Goal: Information Seeking & Learning: Learn about a topic

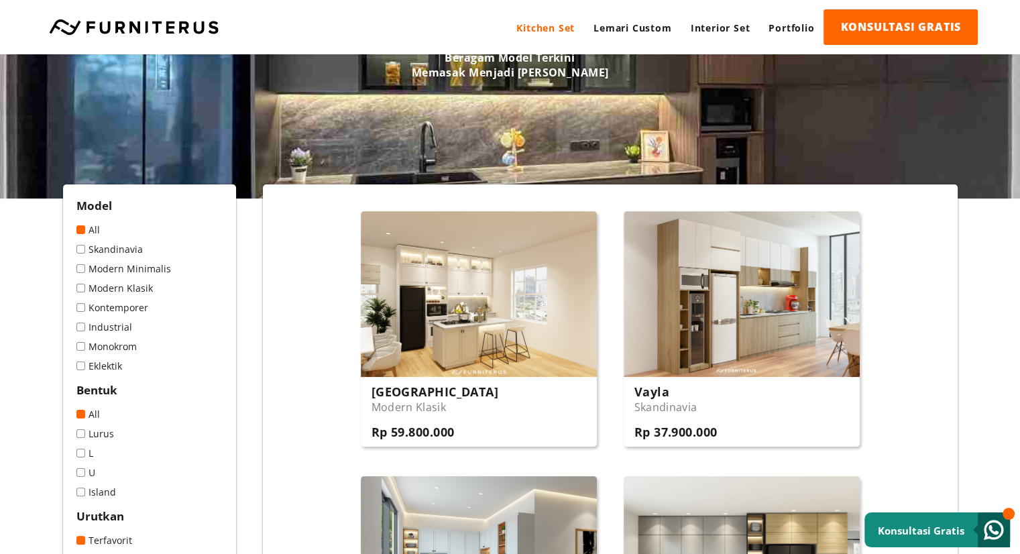
scroll to position [268, 0]
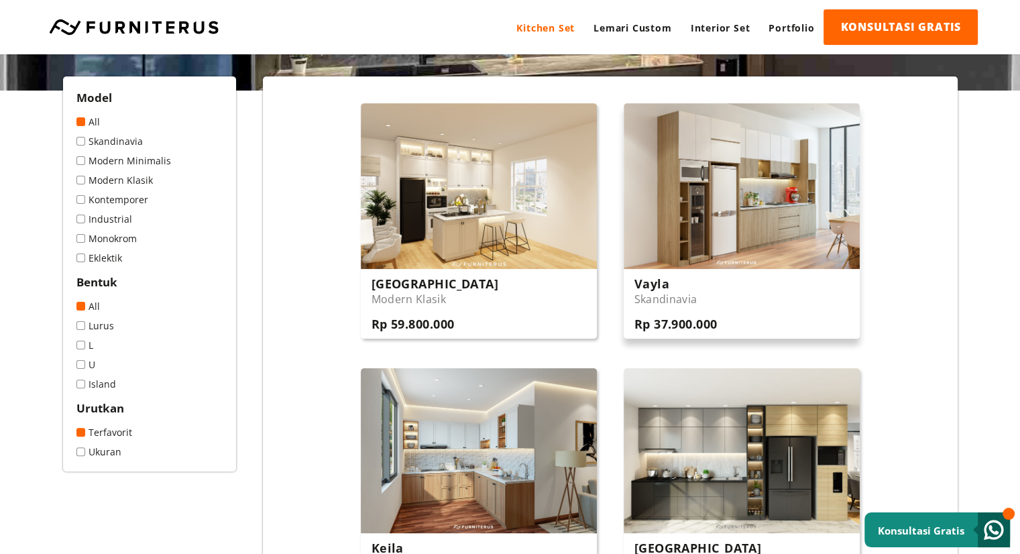
click at [746, 244] on img at bounding box center [742, 185] width 236 height 165
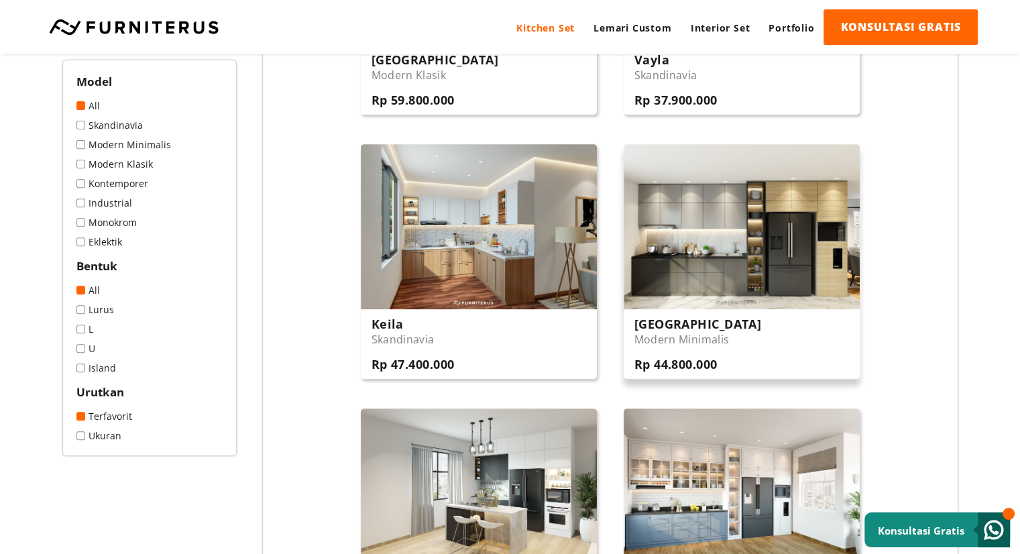
scroll to position [268, 0]
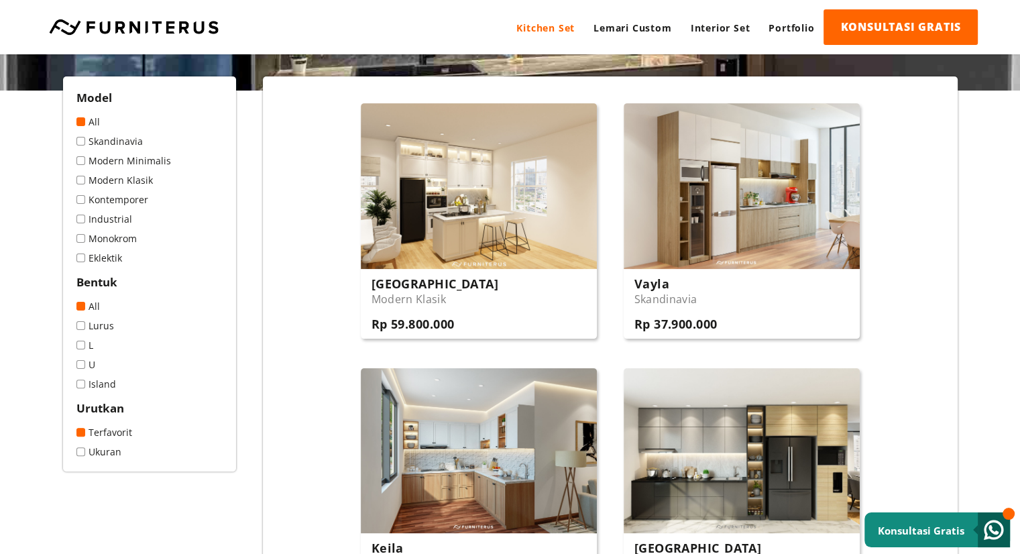
click at [102, 143] on link "Skandinavia" at bounding box center [149, 141] width 146 height 13
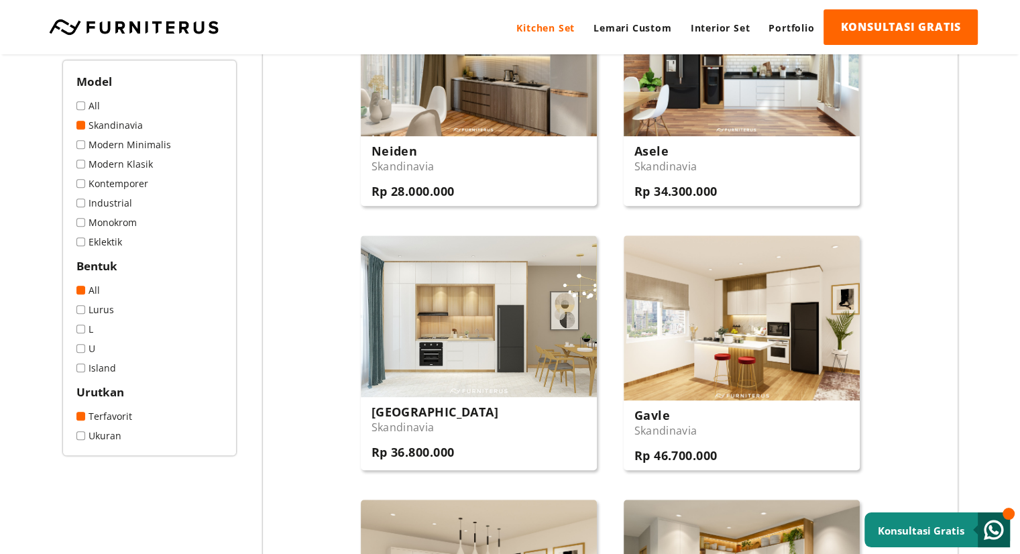
scroll to position [939, 0]
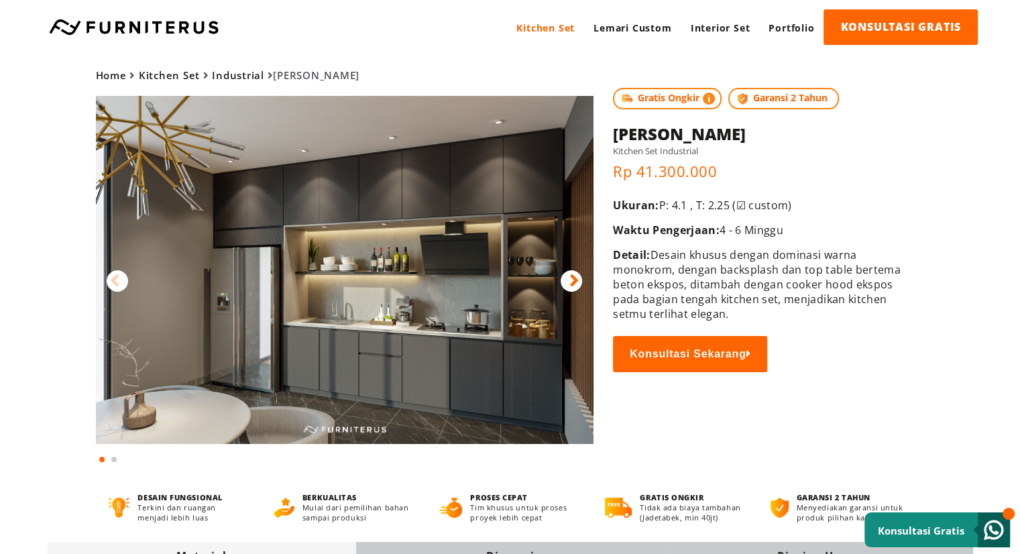
click at [577, 280] on icon at bounding box center [574, 280] width 9 height 19
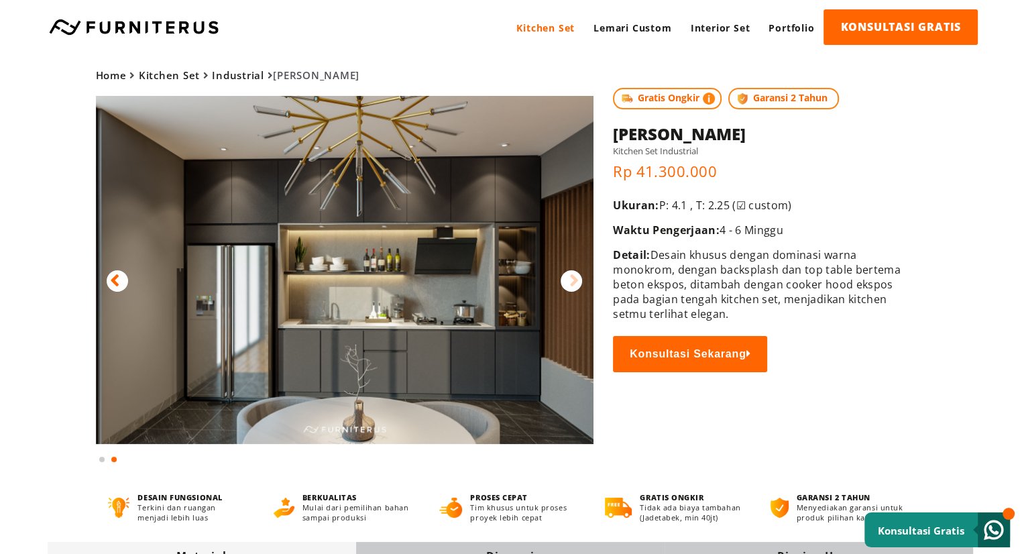
click at [123, 282] on div at bounding box center [117, 280] width 21 height 21
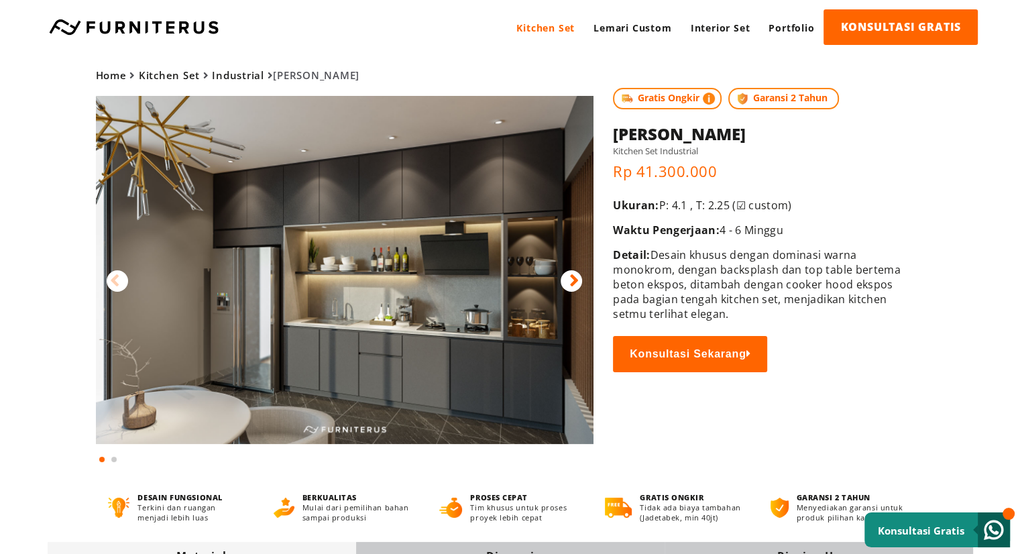
click at [566, 276] on div at bounding box center [571, 280] width 21 height 21
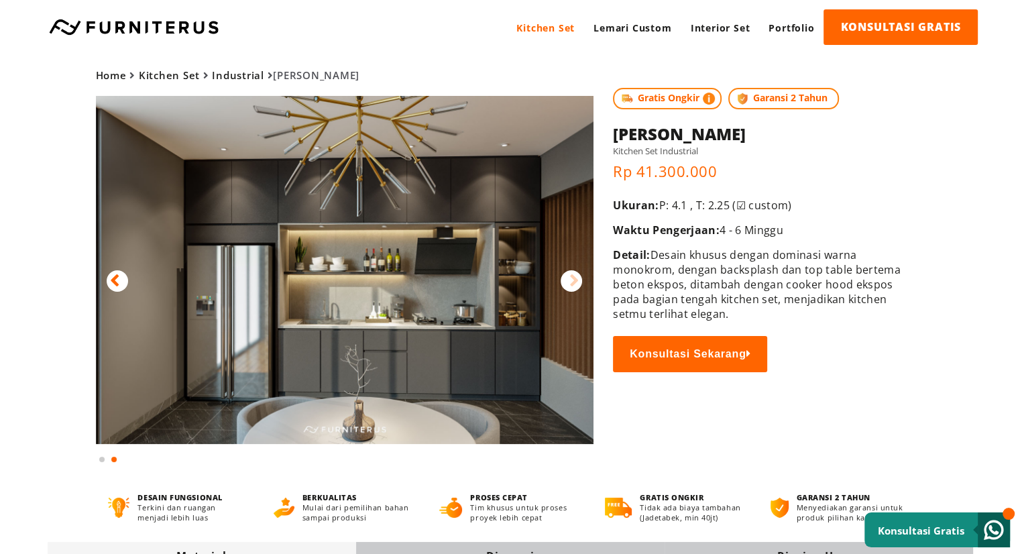
click at [566, 276] on div at bounding box center [571, 280] width 21 height 21
click at [574, 288] on icon at bounding box center [574, 280] width 9 height 19
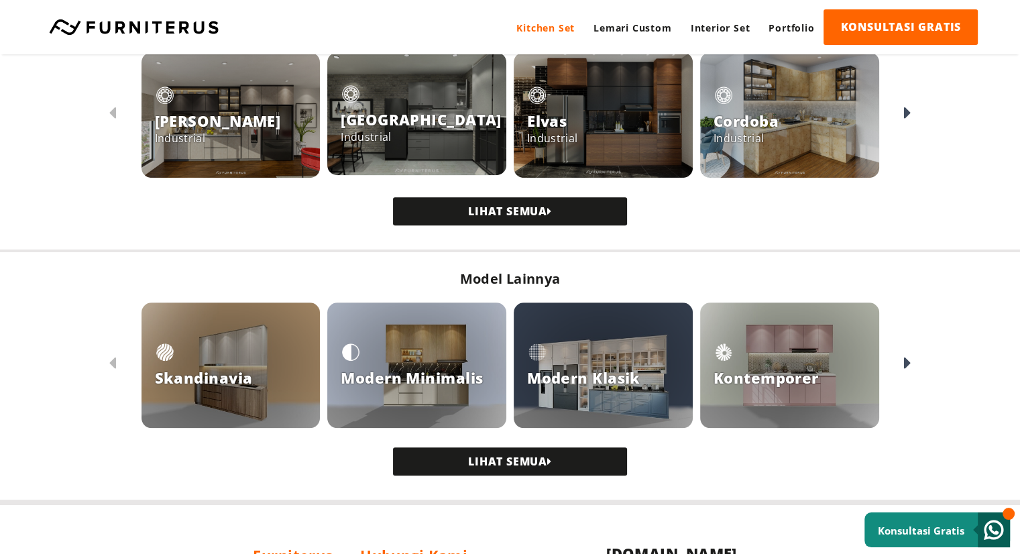
scroll to position [1268, 0]
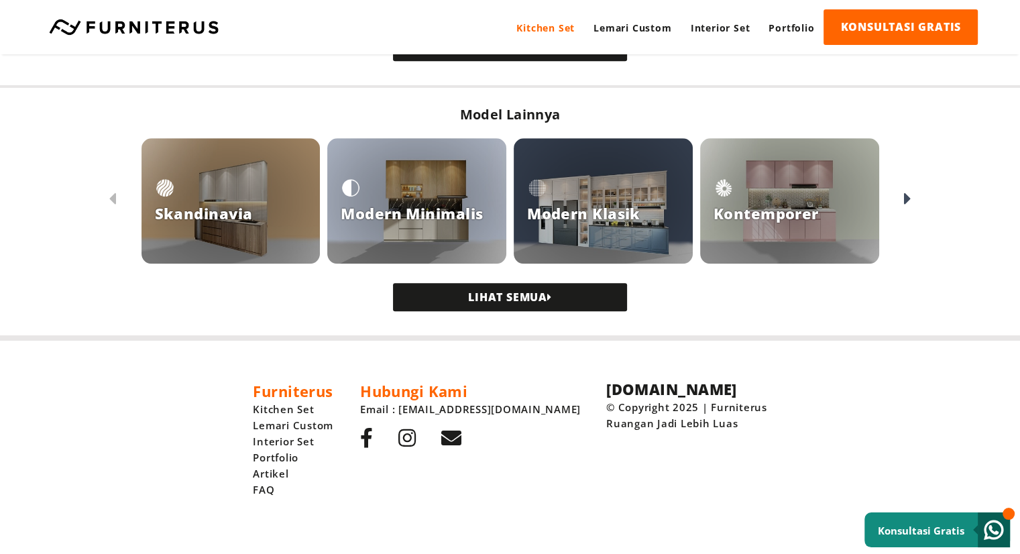
click at [346, 236] on div at bounding box center [416, 200] width 179 height 125
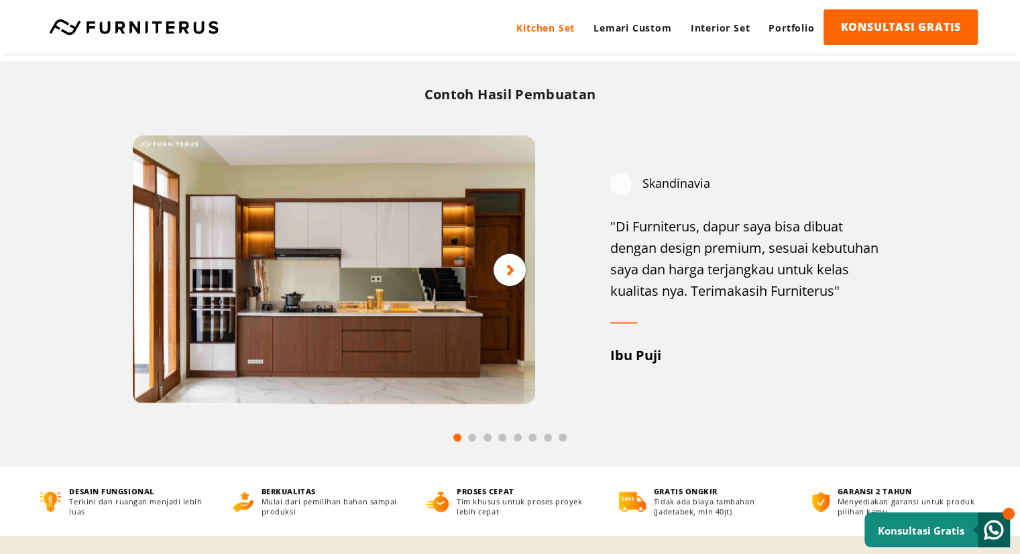
scroll to position [1878, 0]
